Goal: Task Accomplishment & Management: Complete application form

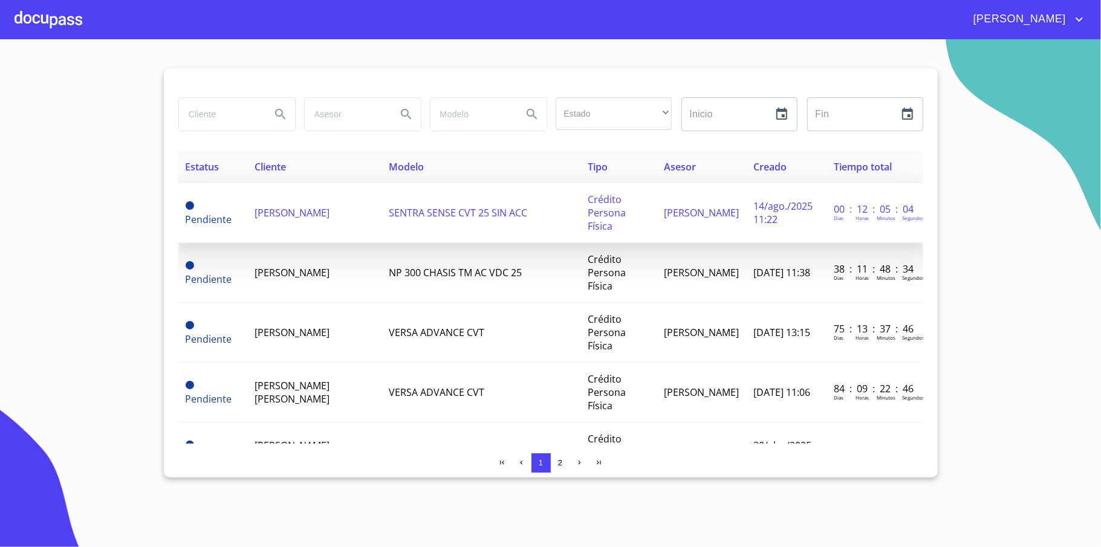
click at [272, 213] on span "[PERSON_NAME]" at bounding box center [292, 212] width 75 height 13
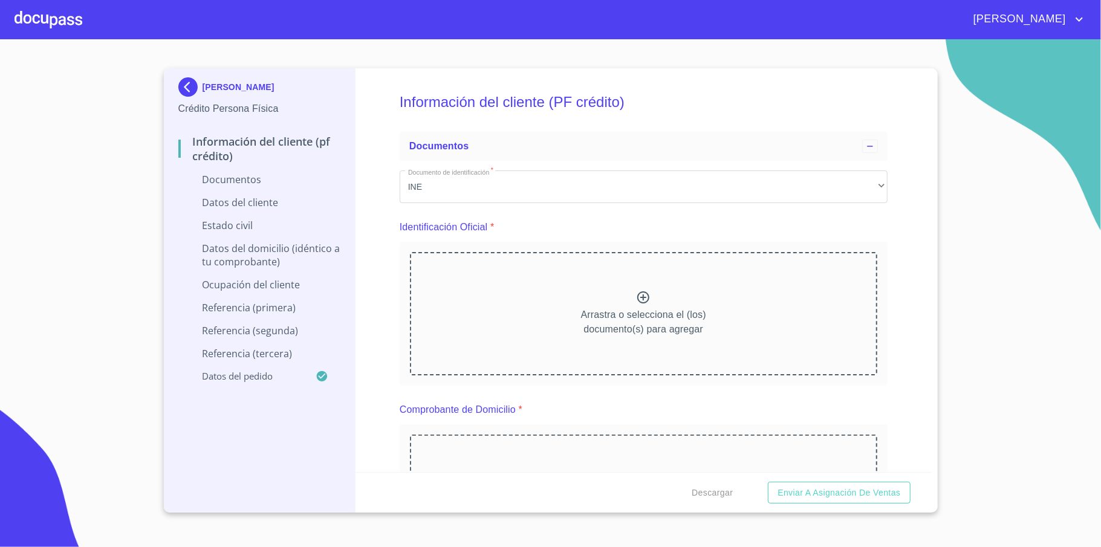
scroll to position [484, 0]
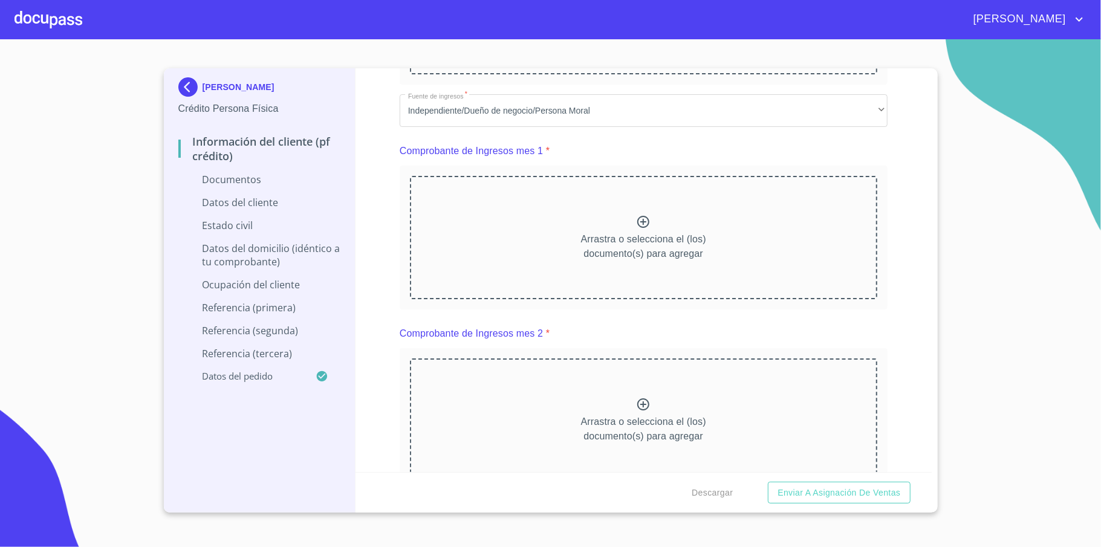
click at [192, 85] on img at bounding box center [190, 86] width 24 height 19
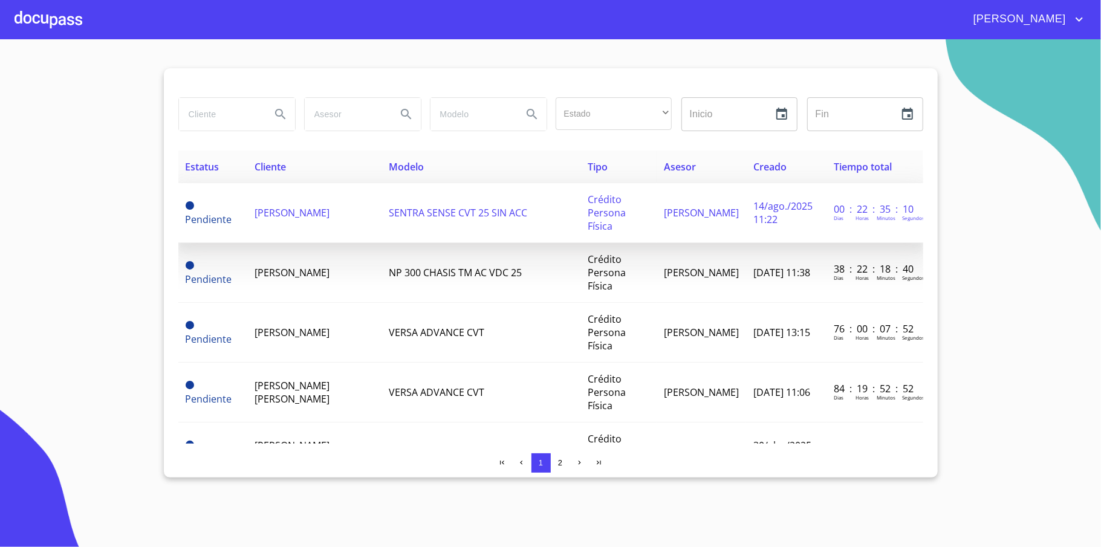
click at [440, 216] on span "SENTRA SENSE CVT 25 SIN ACC" at bounding box center [458, 212] width 138 height 13
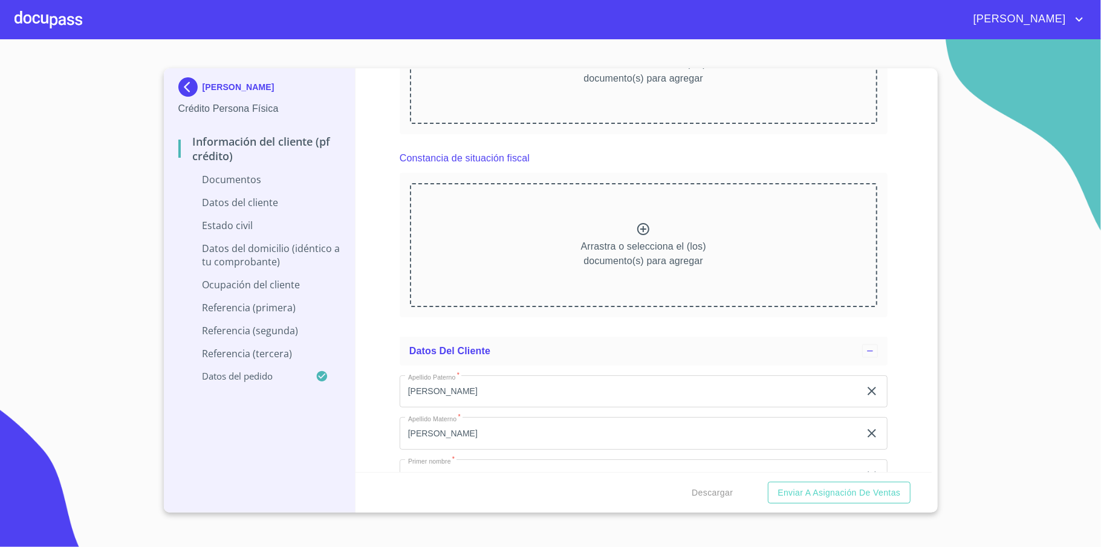
scroll to position [4405, 0]
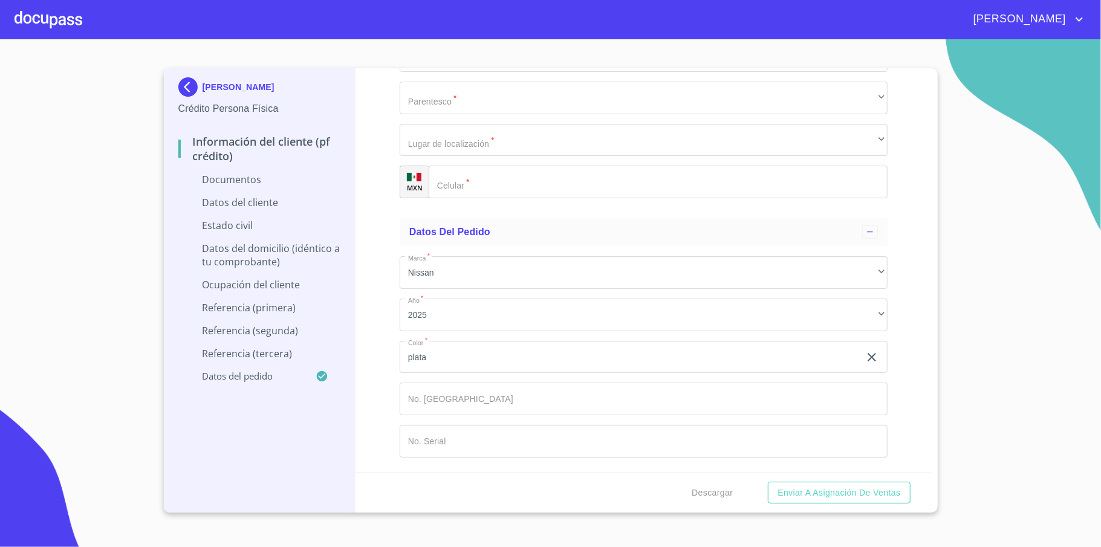
click at [192, 83] on img at bounding box center [190, 86] width 24 height 19
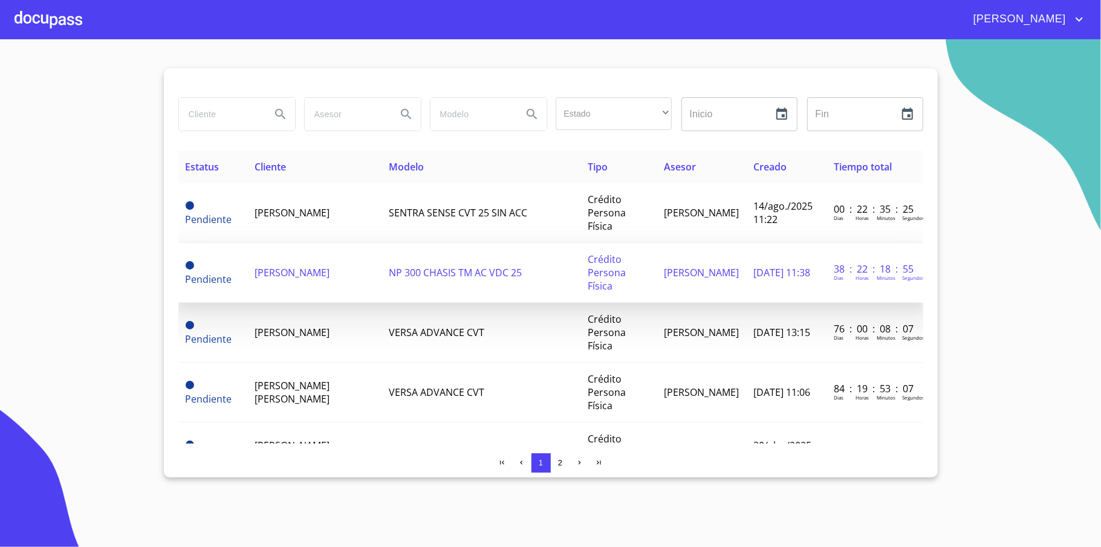
click at [314, 281] on td "[PERSON_NAME]" at bounding box center [314, 273] width 134 height 60
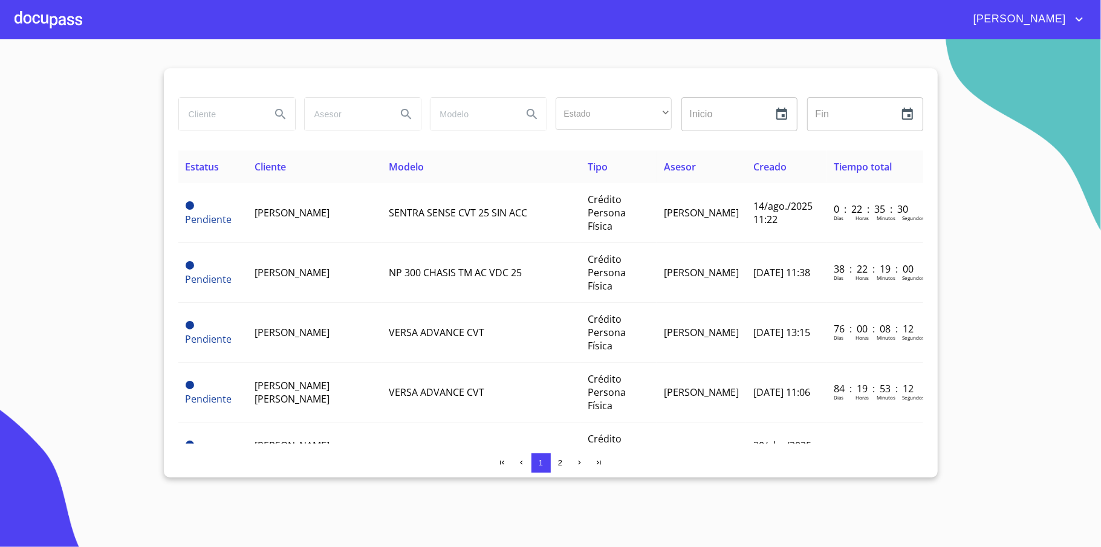
click at [230, 109] on input "search" at bounding box center [220, 114] width 82 height 33
type input "[DEMOGRAPHIC_DATA]"
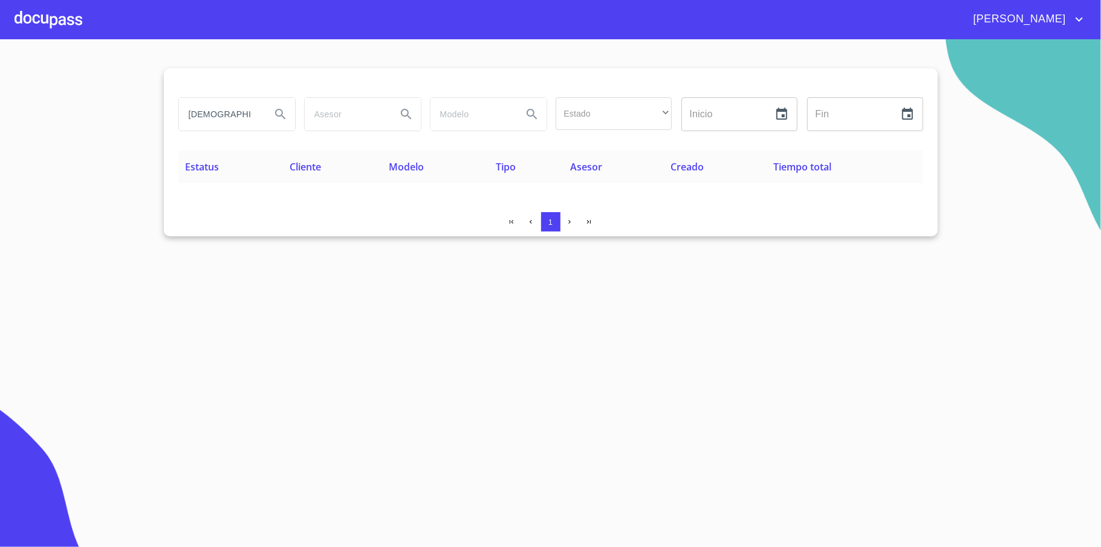
click at [25, 29] on div at bounding box center [49, 19] width 68 height 39
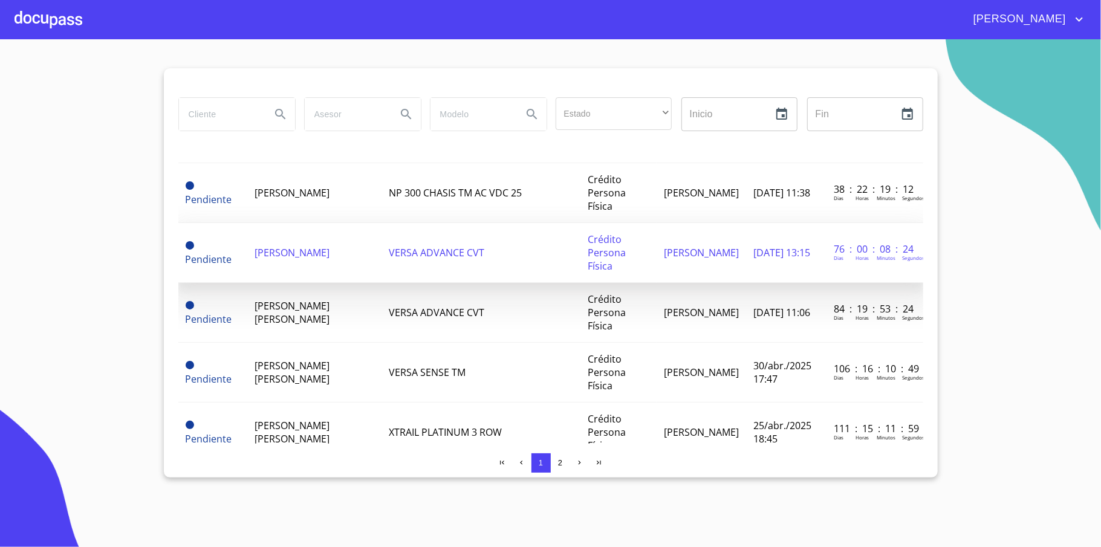
scroll to position [80, 0]
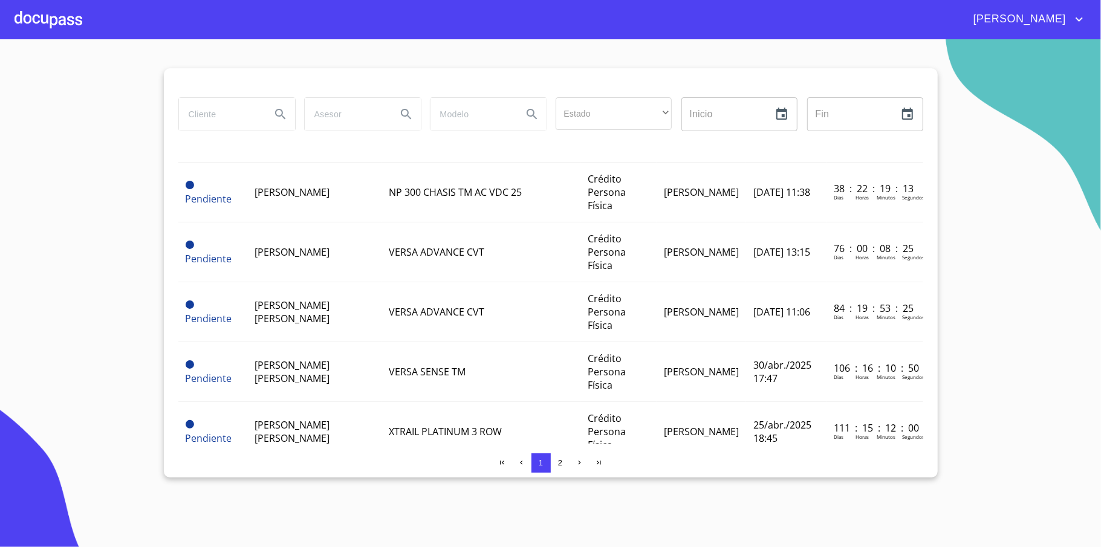
click at [241, 107] on input "search" at bounding box center [220, 114] width 82 height 33
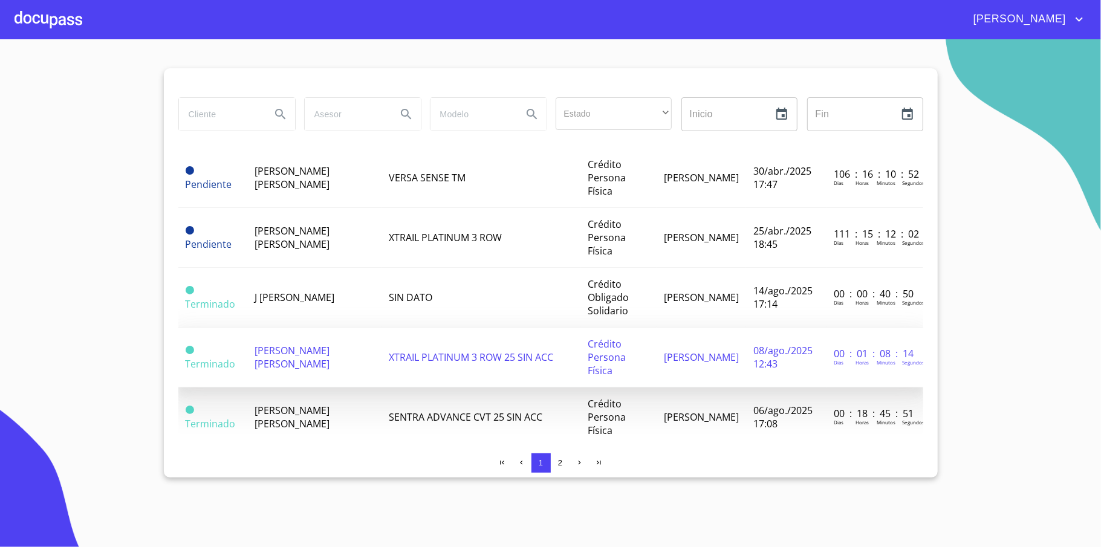
scroll to position [322, 0]
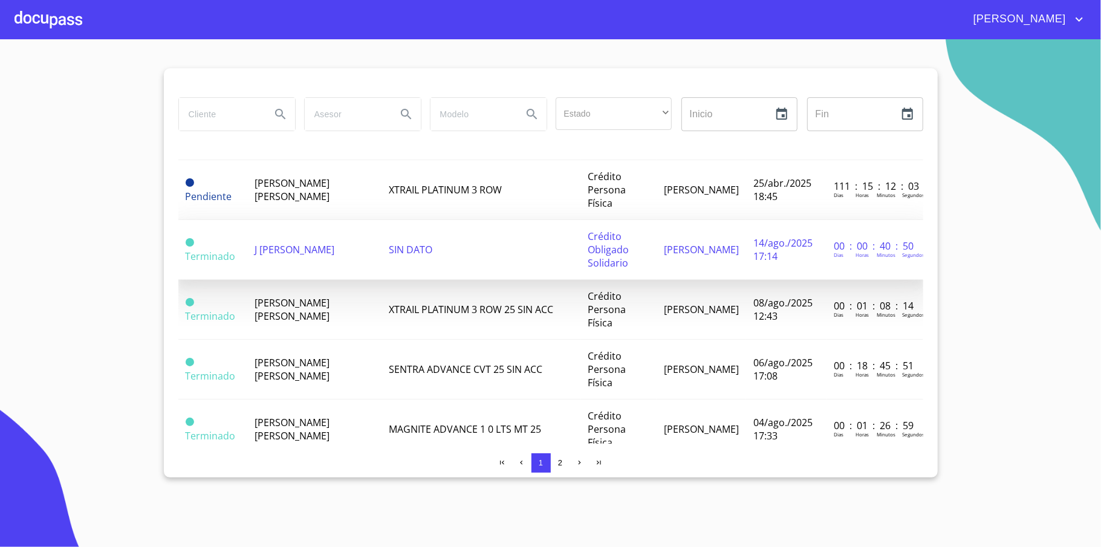
click at [272, 256] on span "J [PERSON_NAME]" at bounding box center [295, 249] width 80 height 13
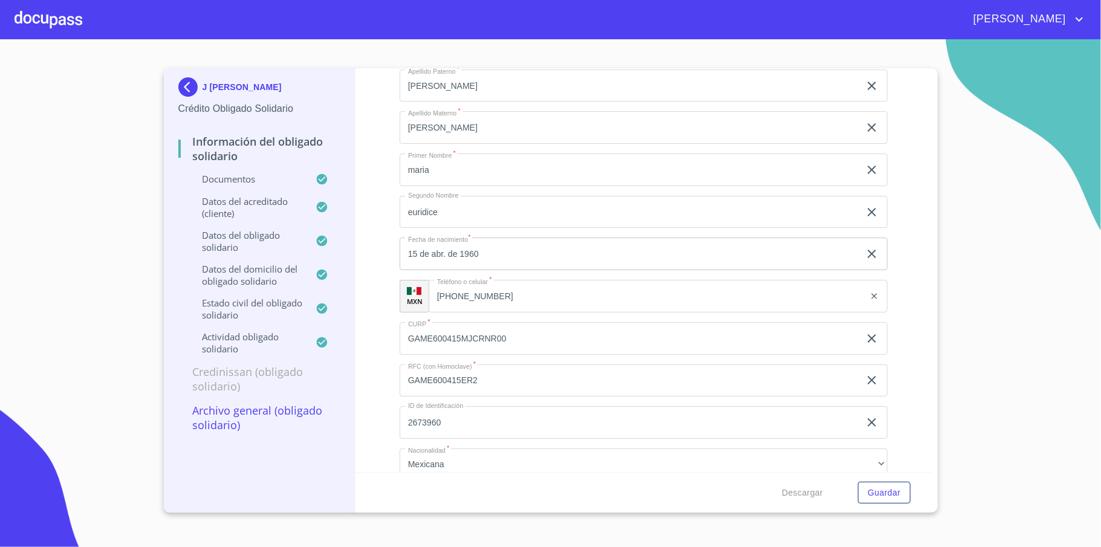
scroll to position [3870, 0]
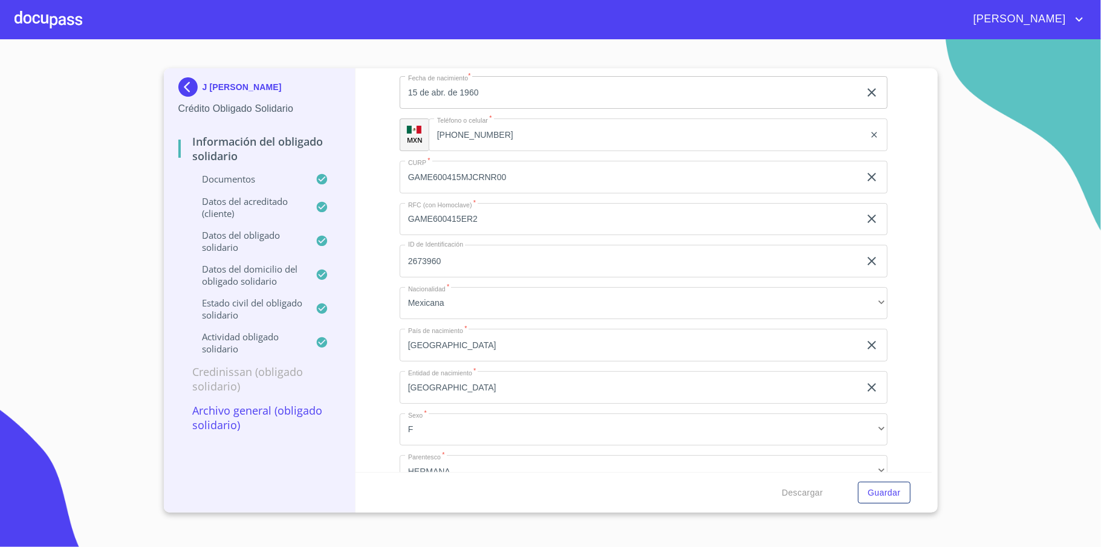
click at [505, 267] on input "2673960" at bounding box center [630, 261] width 460 height 33
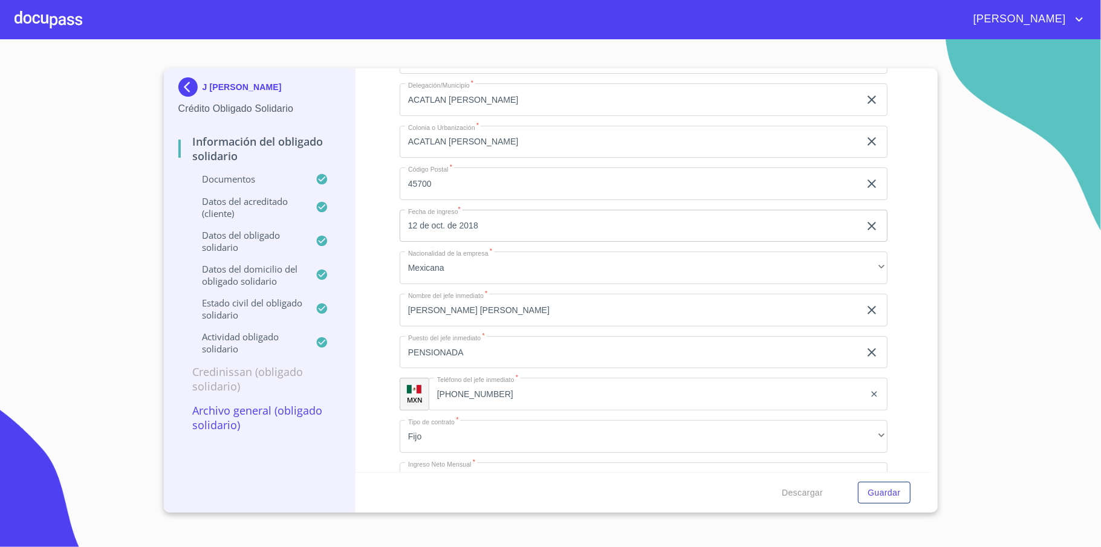
scroll to position [5563, 0]
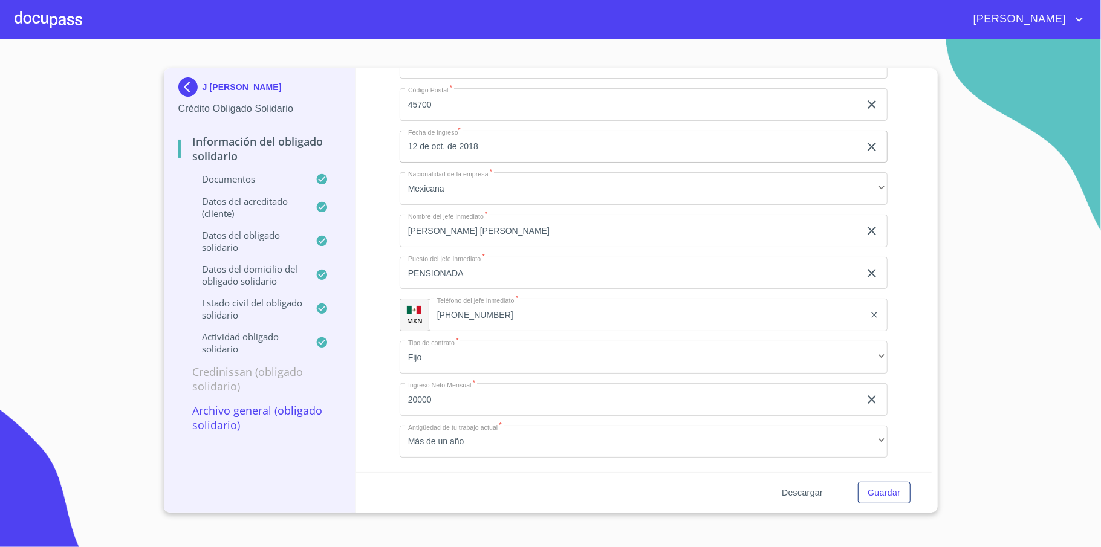
type input "2673960885"
click at [801, 494] on span "Descargar" at bounding box center [802, 493] width 41 height 15
click at [869, 492] on span "Guardar" at bounding box center [884, 493] width 33 height 15
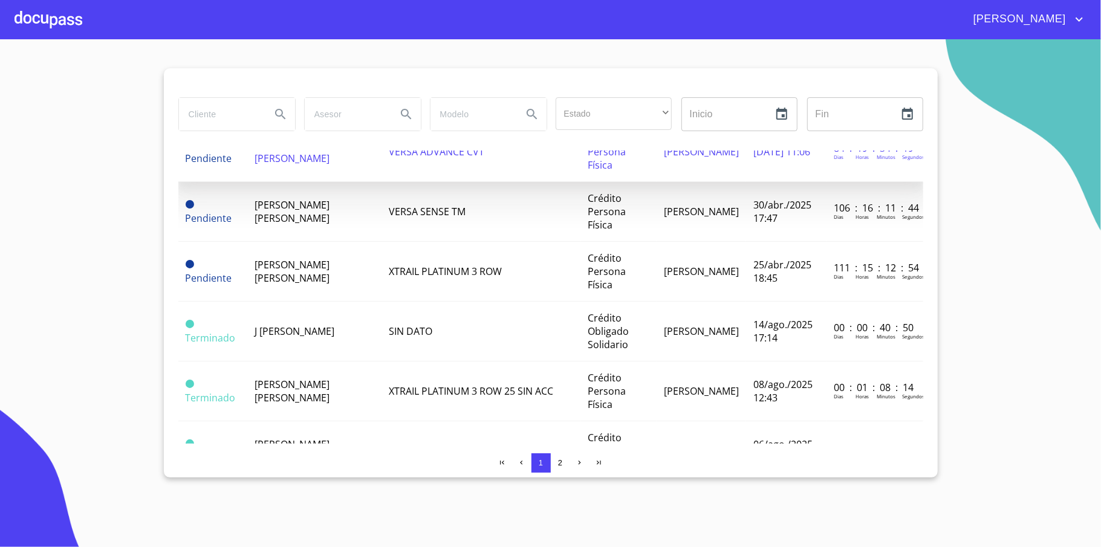
scroll to position [242, 0]
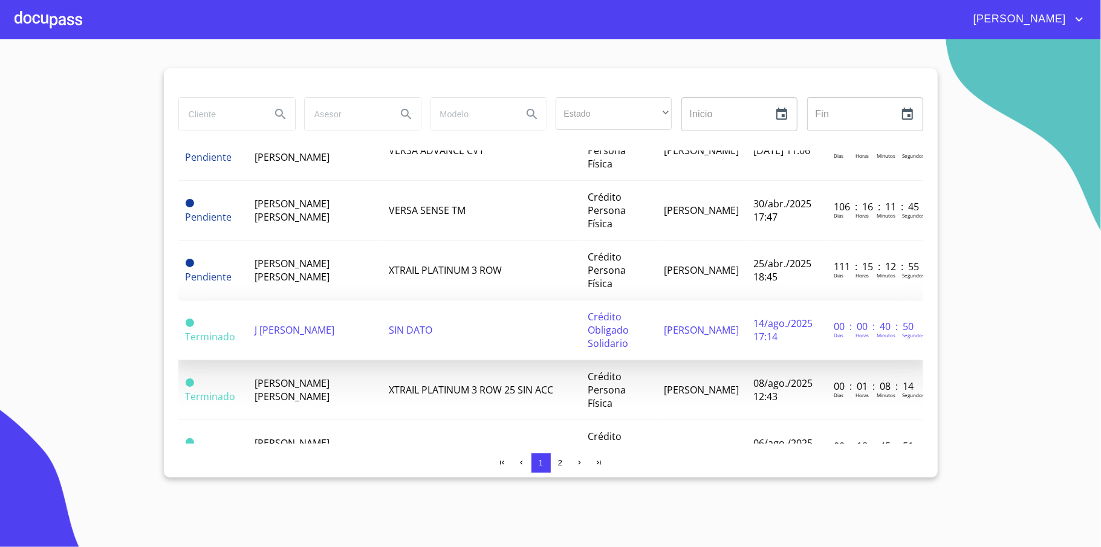
click at [304, 347] on td "J [PERSON_NAME]" at bounding box center [314, 331] width 134 height 60
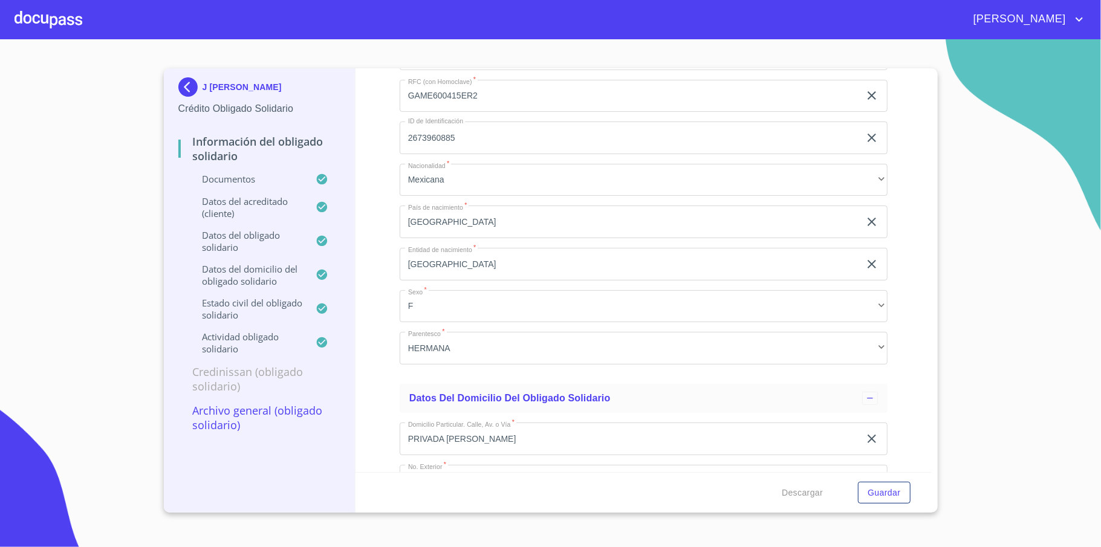
scroll to position [3907, 0]
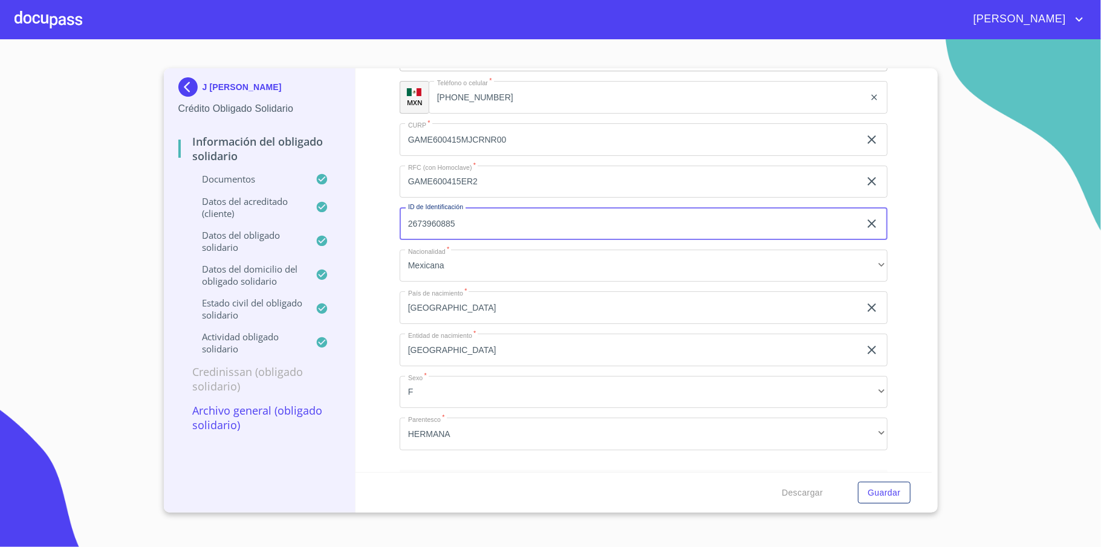
click at [462, 216] on input "2673960885" at bounding box center [630, 223] width 460 height 33
click at [881, 487] on span "Guardar" at bounding box center [884, 493] width 33 height 15
